Goal: Task Accomplishment & Management: Use online tool/utility

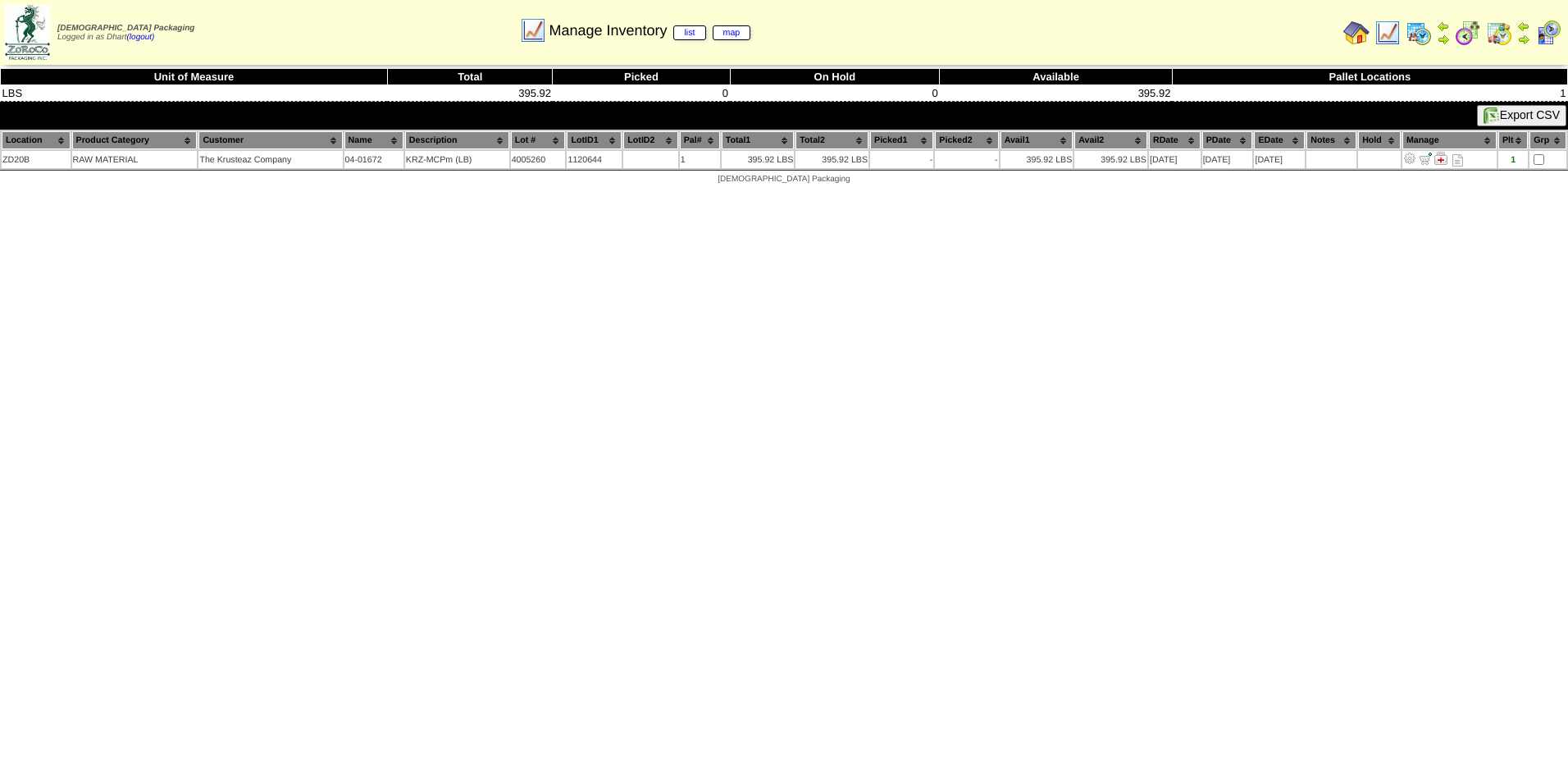
click at [1387, 36] on img at bounding box center [1387, 32] width 26 height 26
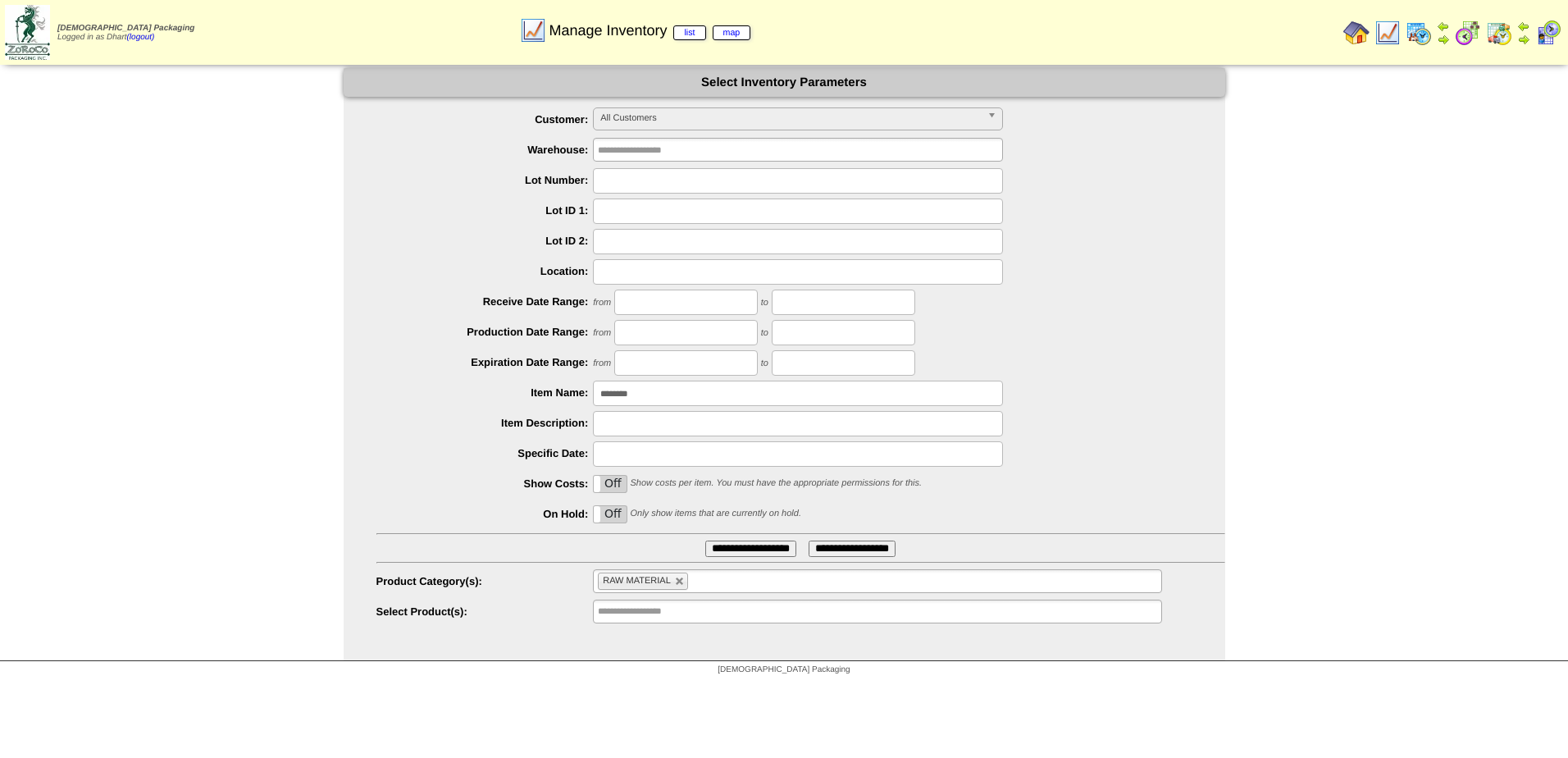
drag, startPoint x: 659, startPoint y: 404, endPoint x: 588, endPoint y: 403, distance: 71.0
click at [588, 403] on div "********" at bounding box center [800, 393] width 848 height 25
click at [1429, 37] on img at bounding box center [1418, 32] width 26 height 26
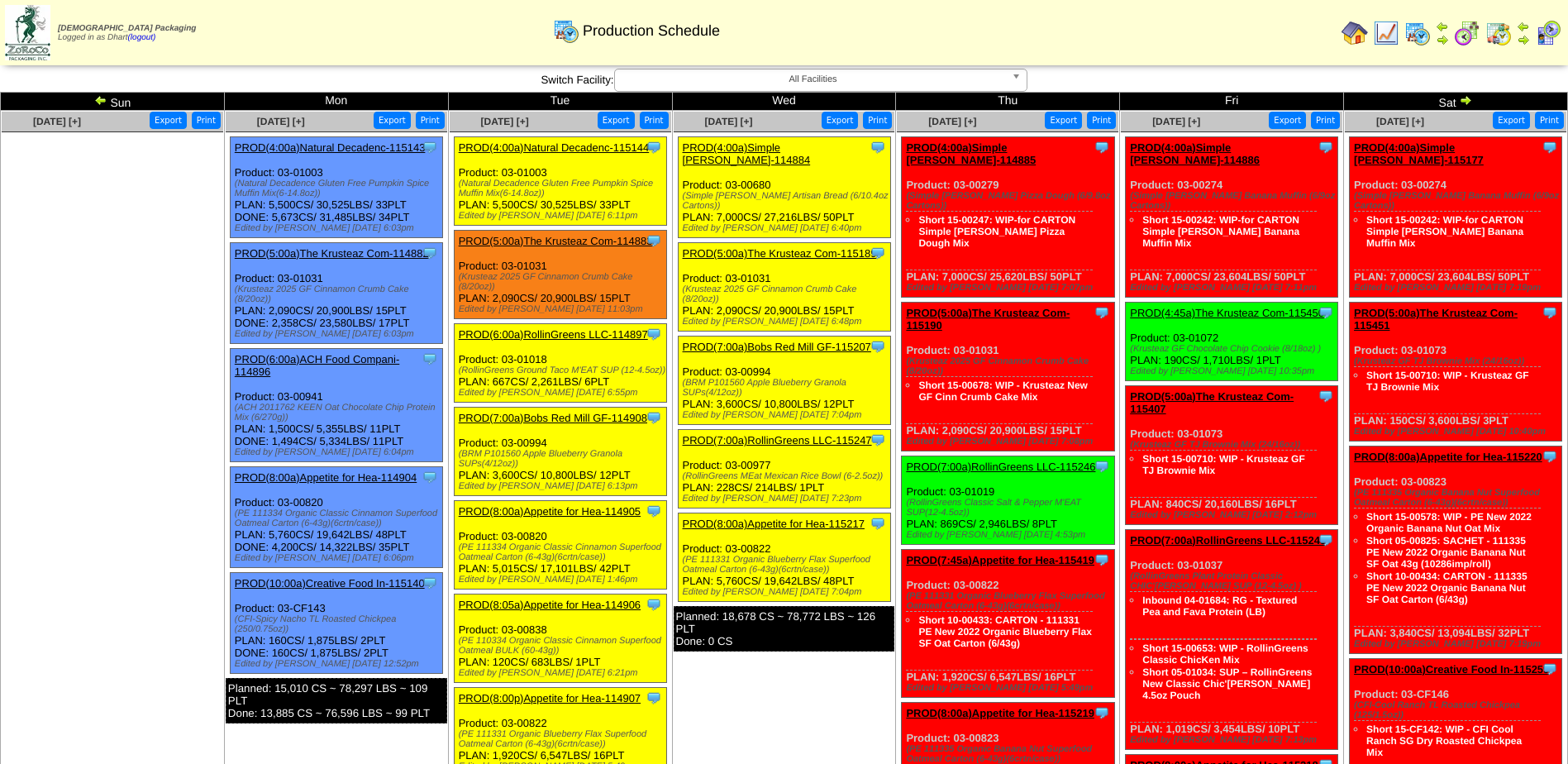
click at [122, 108] on td "Sun" at bounding box center [112, 102] width 224 height 19
click at [104, 100] on img at bounding box center [101, 100] width 14 height 14
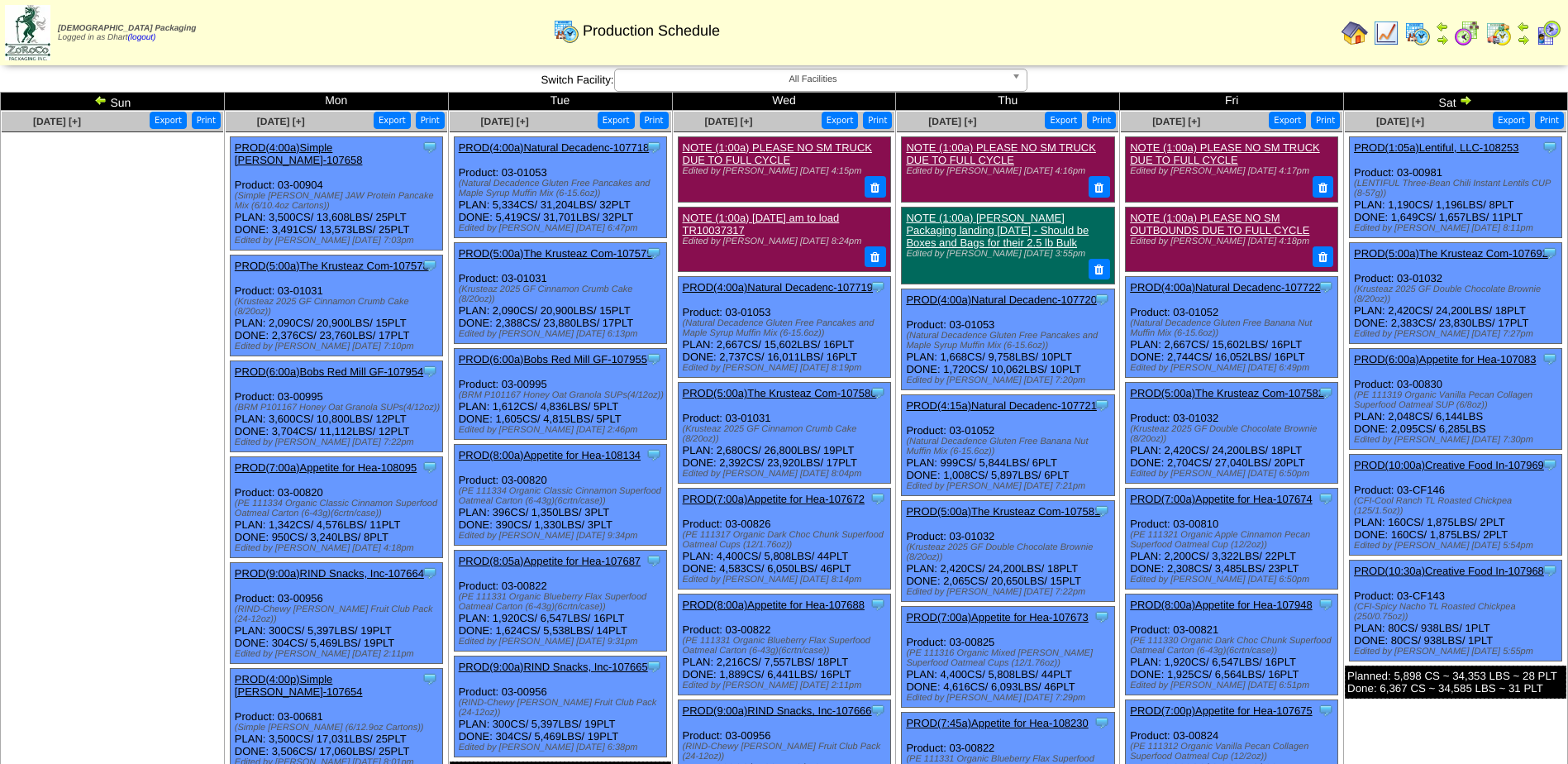
click at [535, 557] on link "PROD(8:05a)Appetite for Hea-107687" at bounding box center [549, 561] width 182 height 13
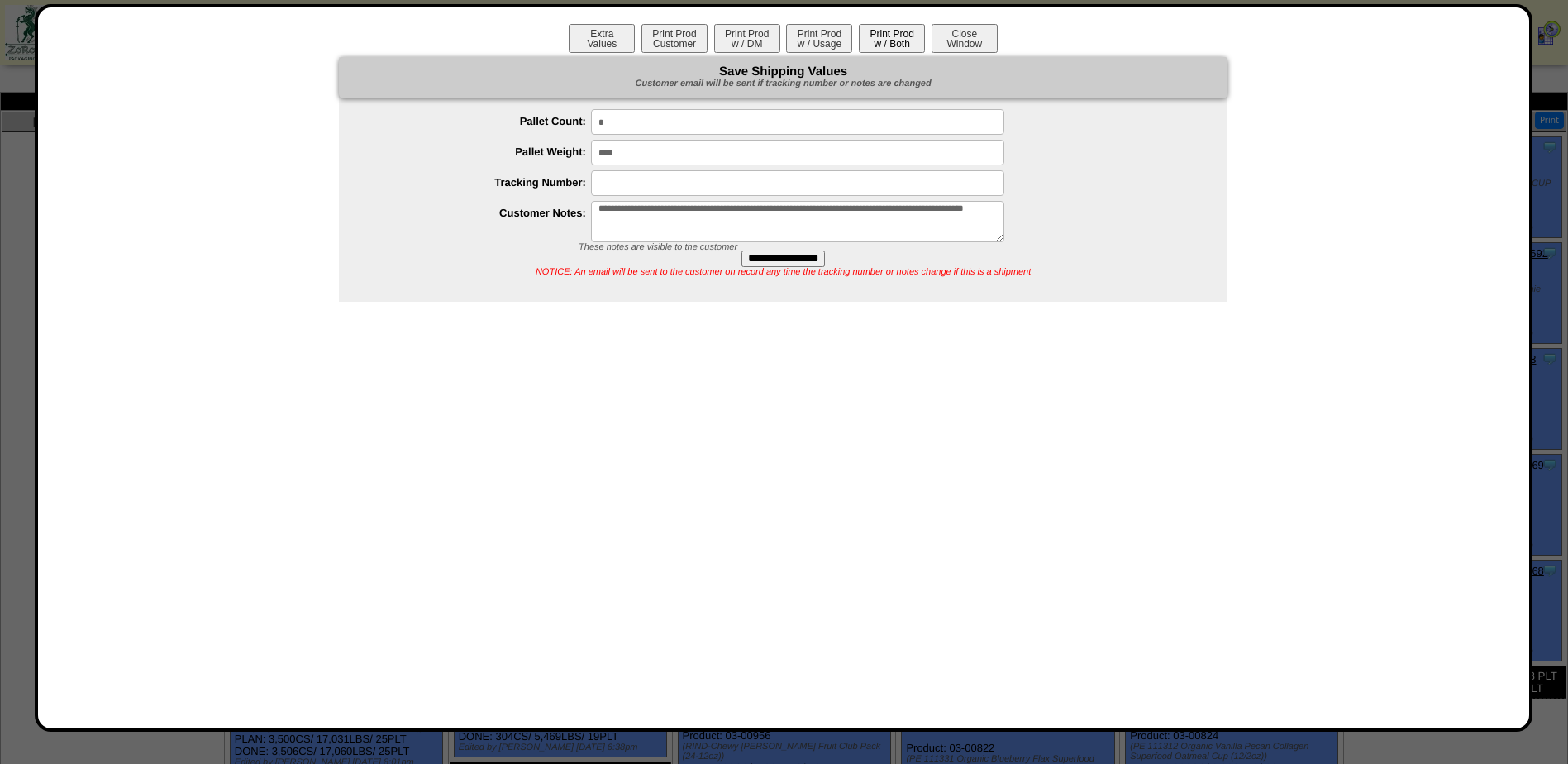
click at [878, 45] on button "Print Prod w / Both" at bounding box center [892, 38] width 66 height 29
